Goal: Information Seeking & Learning: Learn about a topic

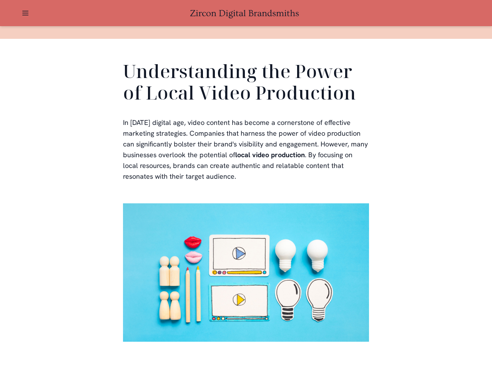
scroll to position [231, 0]
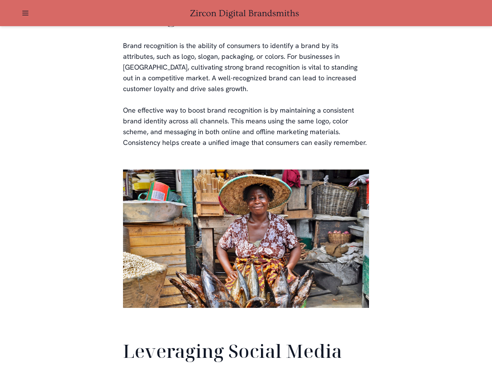
scroll to position [1810, 0]
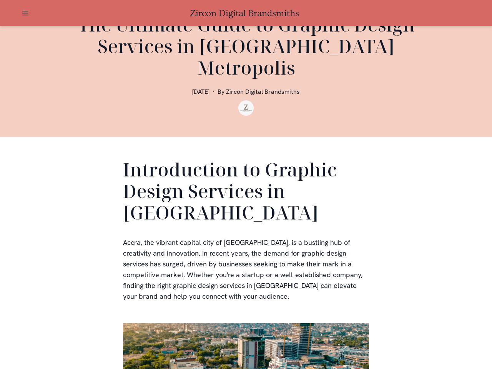
scroll to position [231, 0]
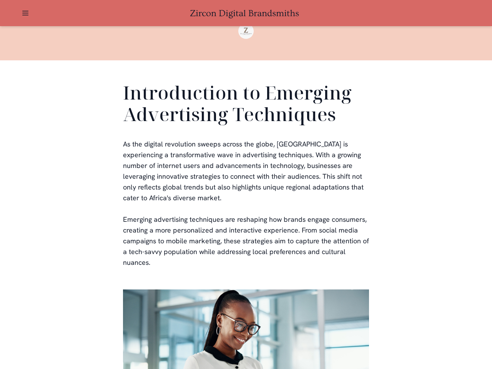
scroll to position [231, 0]
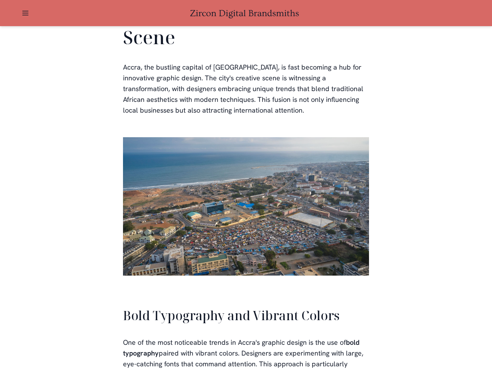
scroll to position [1741, 0]
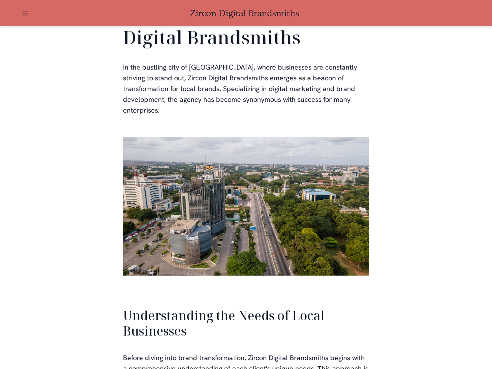
scroll to position [1639, 0]
